Goal: Communication & Community: Ask a question

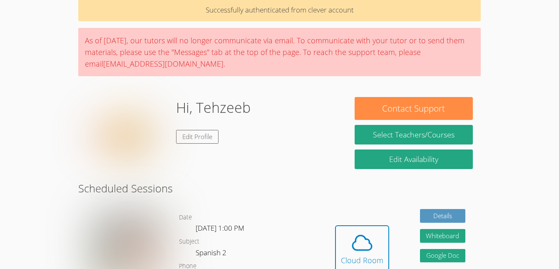
scroll to position [38, 0]
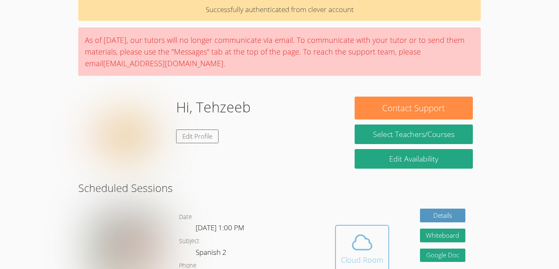
click at [379, 232] on span at bounding box center [362, 242] width 42 height 23
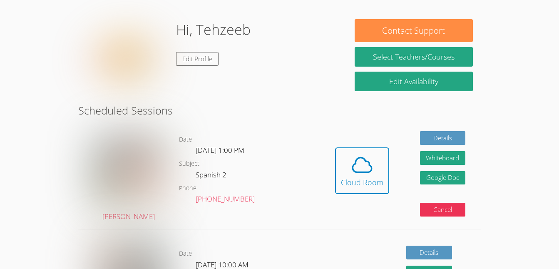
click at [326, 180] on div "Hidden Cloud Room Details Whiteboard Hidden Google Doc Cancel" at bounding box center [400, 177] width 161 height 104
click at [357, 180] on div "Cloud Room" at bounding box center [362, 183] width 42 height 12
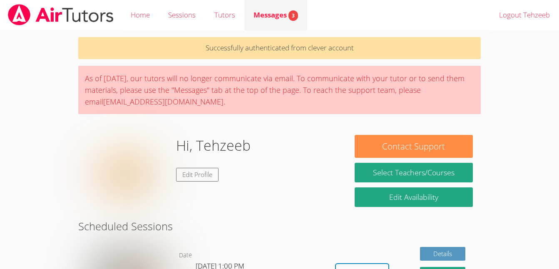
click at [266, 13] on span "Messages 3" at bounding box center [276, 15] width 45 height 10
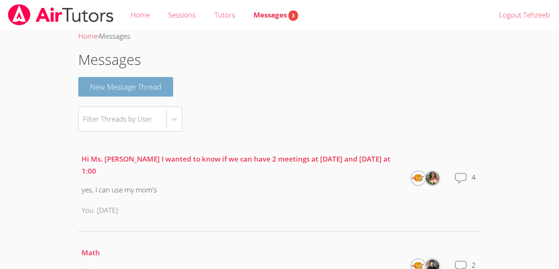
click at [145, 90] on button "New Message Thread" at bounding box center [125, 87] width 95 height 20
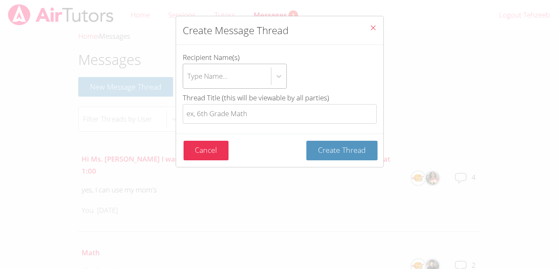
click at [248, 74] on div "Type Name..." at bounding box center [227, 76] width 88 height 24
click at [188, 74] on input "Recipient Name(s) Type Name..." at bounding box center [187, 76] width 1 height 19
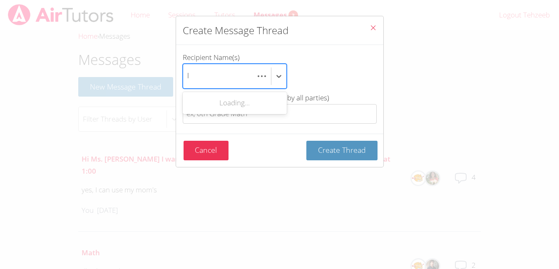
type input "li"
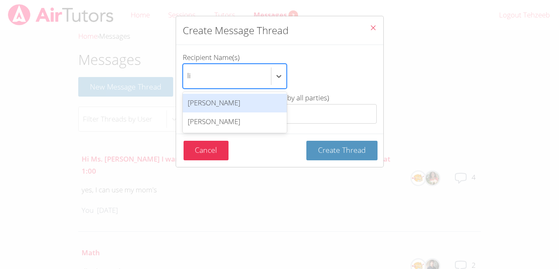
click at [235, 104] on div "[PERSON_NAME]" at bounding box center [235, 103] width 104 height 19
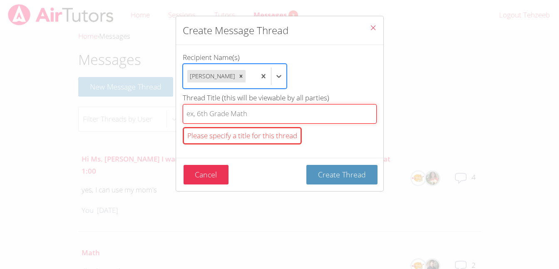
click at [259, 116] on input "Thread Title (this will be viewable by all parties) Please specify a title for …" at bounding box center [280, 114] width 194 height 20
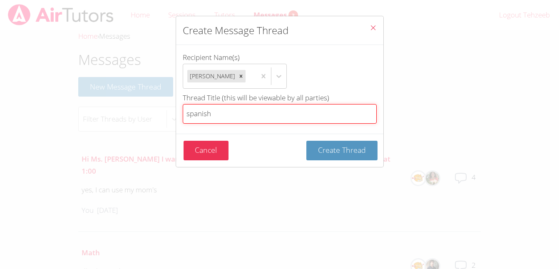
type input "spanish"
click at [307, 141] on button "Create Thread" at bounding box center [342, 151] width 71 height 20
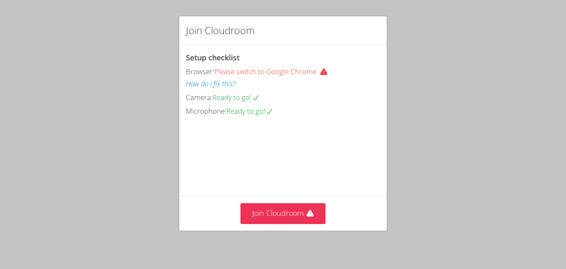
click at [281, 231] on div "Join Cloudroom Setup checklist Browser: Please switch to Google Chrome. How do …" at bounding box center [283, 123] width 208 height 215
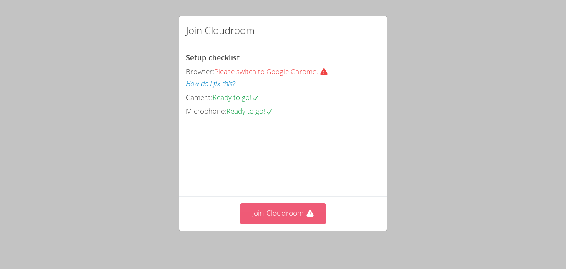
click at [294, 211] on button "Join Cloudroom" at bounding box center [282, 213] width 85 height 20
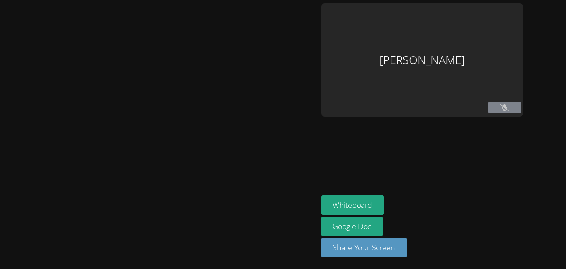
click at [252, 79] on div at bounding box center [158, 134] width 311 height 262
click at [492, 102] on button at bounding box center [504, 107] width 33 height 10
click at [360, 207] on button "Whiteboard" at bounding box center [352, 205] width 63 height 20
click at [356, 242] on button "Share Your Screen" at bounding box center [364, 248] width 86 height 20
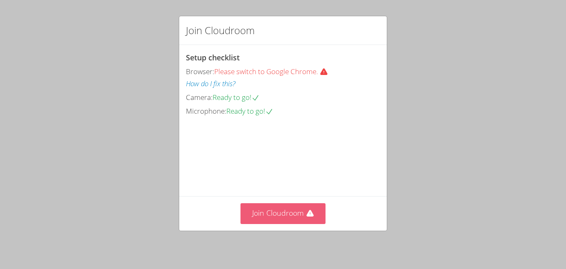
click at [287, 211] on button "Join Cloudroom" at bounding box center [282, 213] width 85 height 20
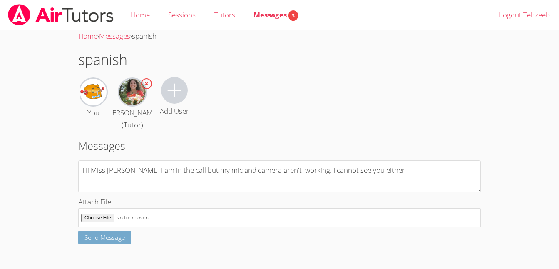
type textarea "Hi Miss [PERSON_NAME] I am in the call but my mic and camera aren't working. I …"
click at [98, 240] on span "Send Message" at bounding box center [105, 237] width 40 height 8
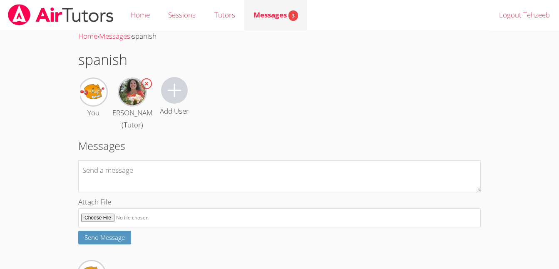
click at [275, 12] on span "Messages 3" at bounding box center [276, 15] width 45 height 10
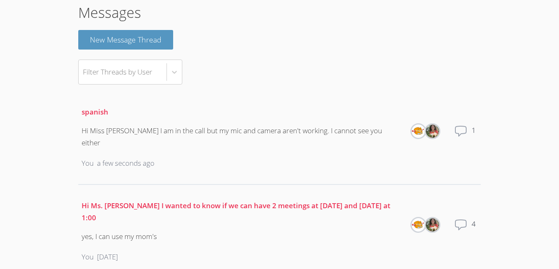
scroll to position [75, 0]
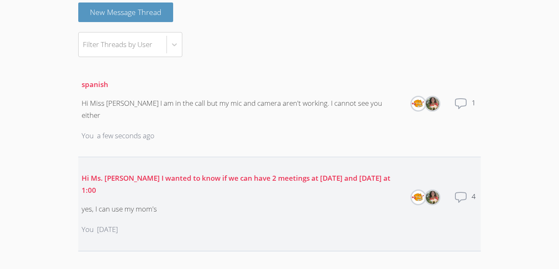
click at [468, 191] on div "Total messages 4" at bounding box center [465, 204] width 23 height 27
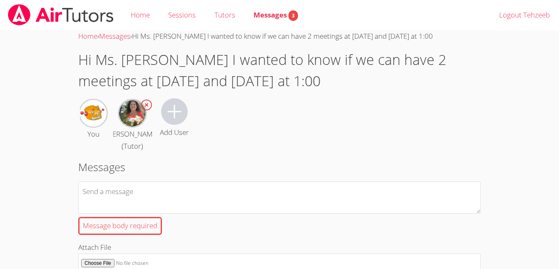
click at [44, 17] on img at bounding box center [60, 14] width 107 height 21
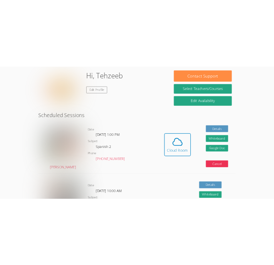
scroll to position [100, 0]
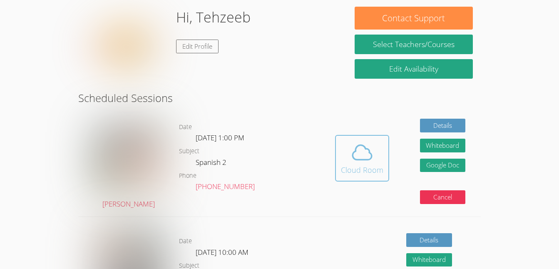
click at [373, 155] on icon at bounding box center [362, 152] width 23 height 23
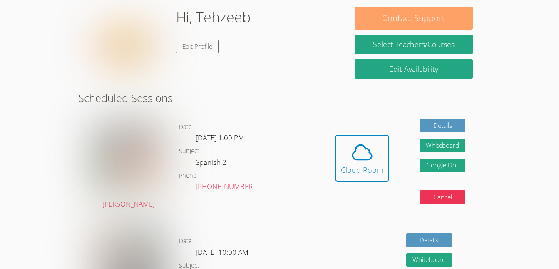
drag, startPoint x: 358, startPoint y: 142, endPoint x: 417, endPoint y: 11, distance: 144.1
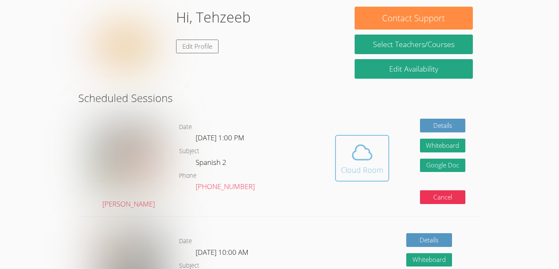
click at [345, 155] on span at bounding box center [362, 152] width 42 height 23
click at [209, 187] on link "(910) 601-2247" at bounding box center [225, 187] width 59 height 10
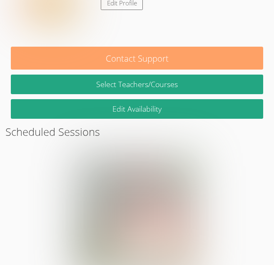
scroll to position [158, 0]
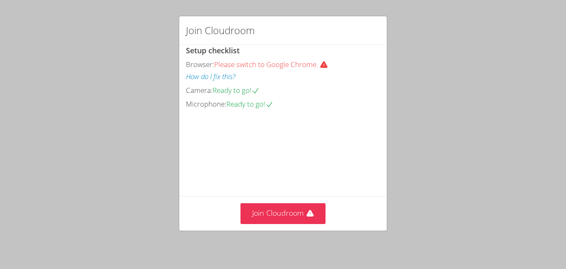
scroll to position [47, 0]
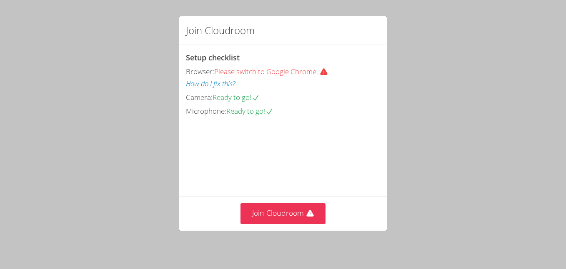
scroll to position [0, 0]
click at [252, 72] on span "Please switch to Google Chrome." at bounding box center [274, 71] width 120 height 10
click at [327, 74] on icon at bounding box center [323, 71] width 7 height 7
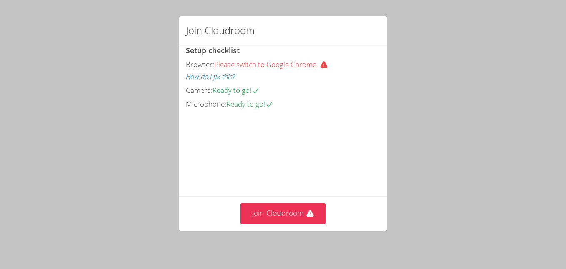
scroll to position [47, 0]
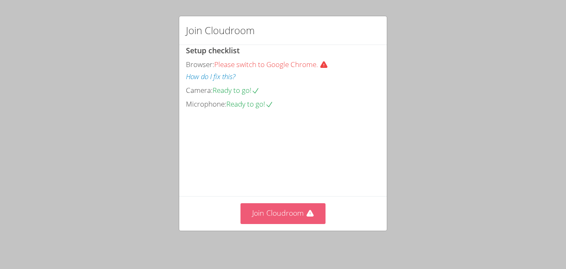
click at [281, 220] on button "Join Cloudroom" at bounding box center [282, 213] width 85 height 20
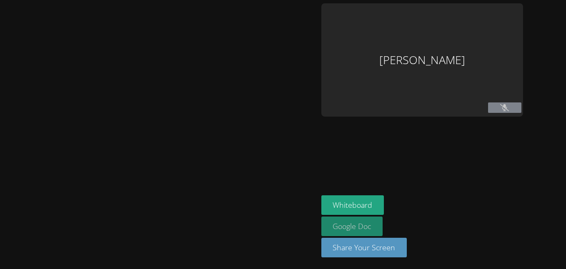
click at [358, 226] on link "Google Doc" at bounding box center [352, 227] width 62 height 20
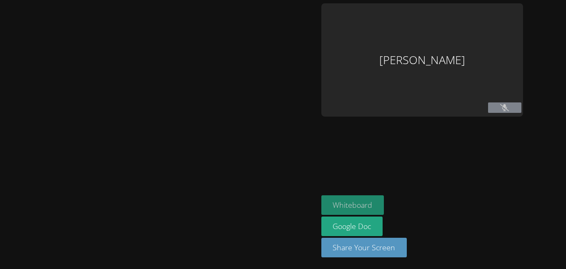
click at [349, 206] on button "Whiteboard" at bounding box center [352, 205] width 63 height 20
